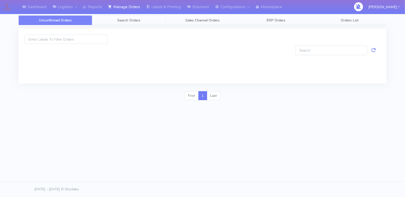
click at [111, 18] on link "Search Orders" at bounding box center [129, 20] width 74 height 10
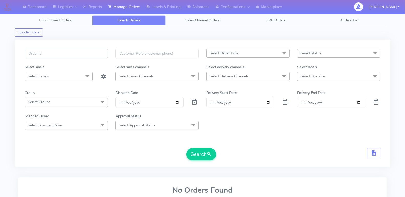
click at [70, 54] on input "text" at bounding box center [66, 53] width 83 height 9
type input "1624618"
click at [176, 102] on input "[DATE]" at bounding box center [149, 102] width 68 height 9
click at [194, 101] on span at bounding box center [194, 103] width 6 height 5
click at [199, 147] on form "1624618 Select Order Type Select All MEALS ATAVI One Off Pasta Club Gift Kit Ev…" at bounding box center [203, 105] width 356 height 112
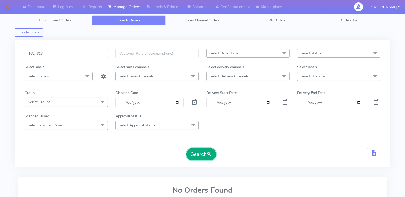
click at [198, 151] on button "Search" at bounding box center [201, 154] width 30 height 12
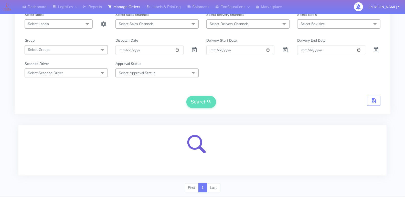
scroll to position [66, 0]
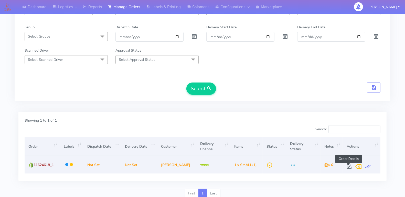
click at [347, 166] on span at bounding box center [348, 168] width 9 height 5
select select "5"
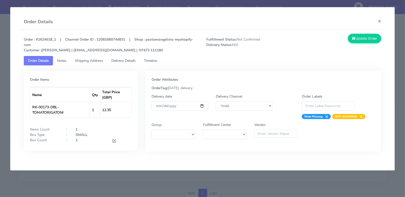
click at [49, 37] on strong "Order : #1624618_1 | Channel Order ID : 12081680744831 | Shop : pastaevangelist…" at bounding box center [108, 45] width 169 height 16
copy strong "1624618_1"
